Goal: Transaction & Acquisition: Subscribe to service/newsletter

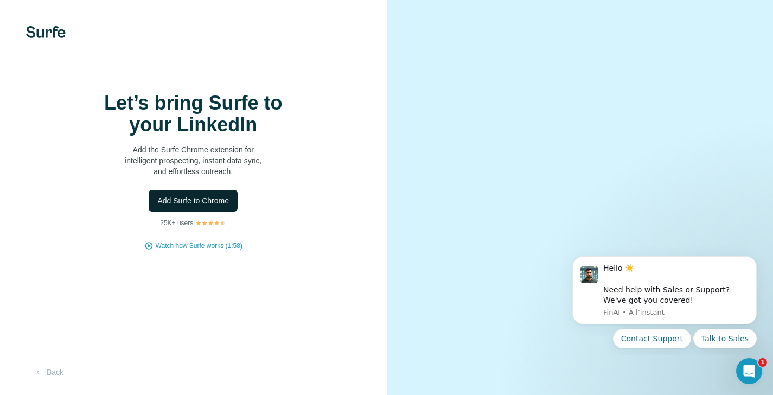
click at [215, 211] on button "Add Surfe to Chrome" at bounding box center [193, 201] width 89 height 22
